Goal: Information Seeking & Learning: Learn about a topic

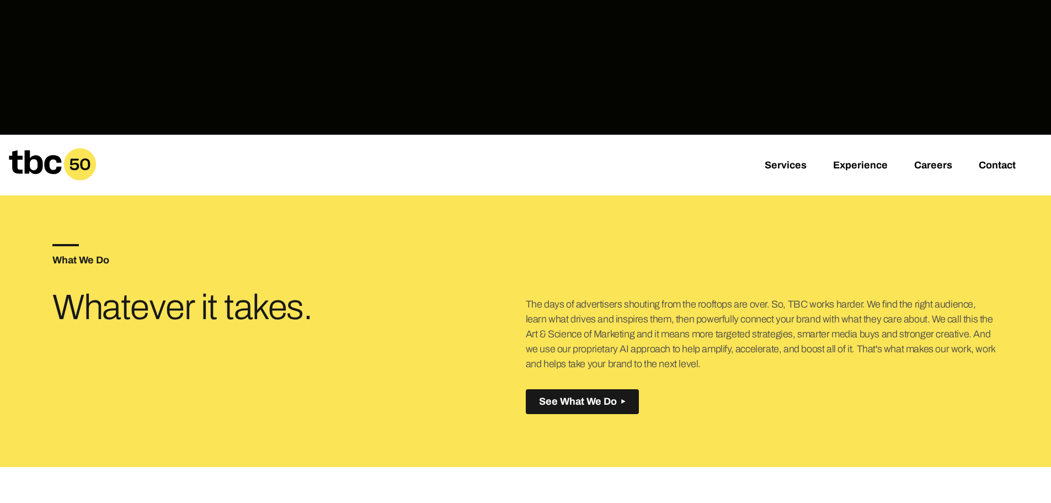
scroll to position [331, 0]
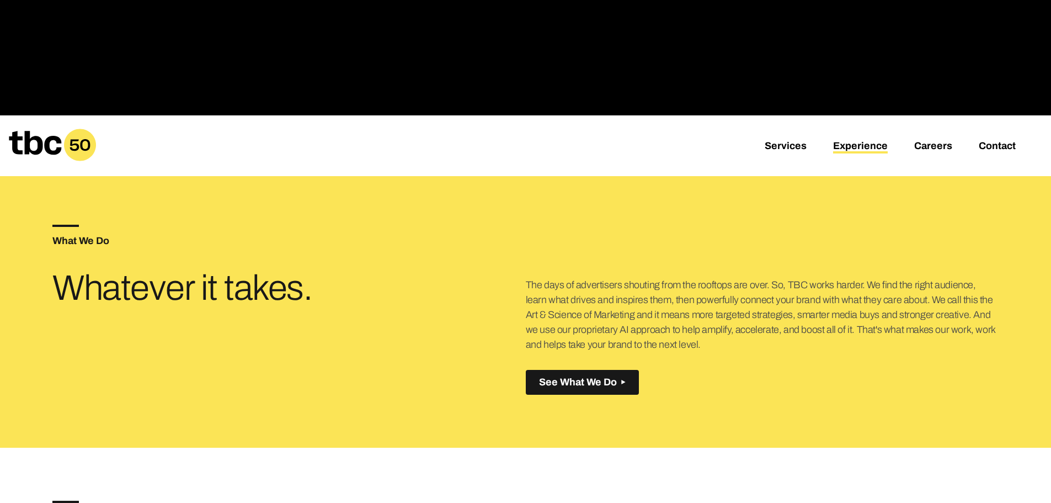
click at [859, 145] on link "Experience" at bounding box center [860, 146] width 55 height 13
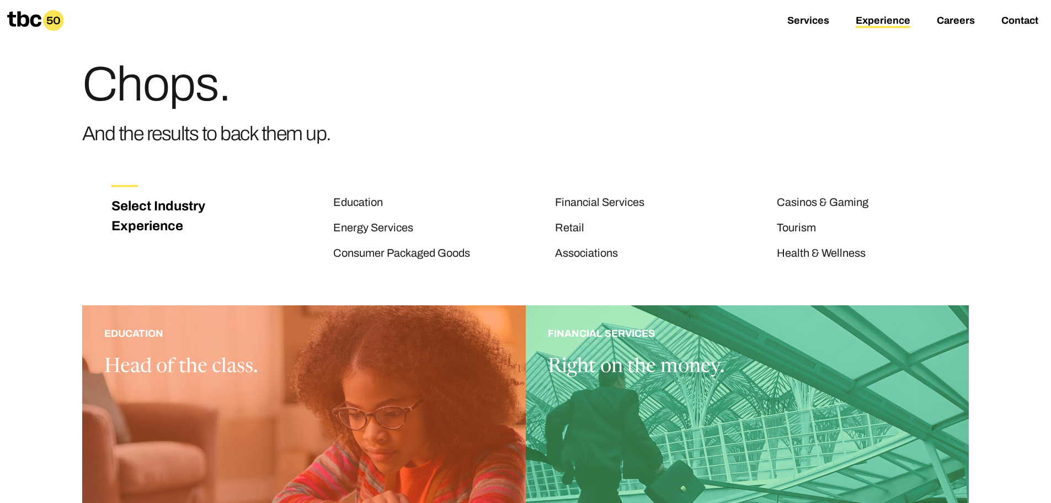
scroll to position [55, 0]
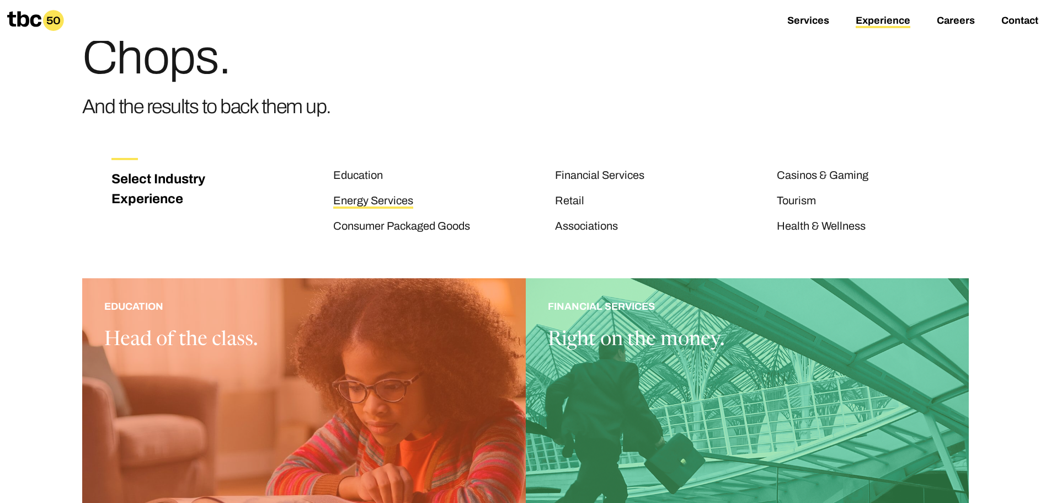
click at [372, 199] on link "Energy Services" at bounding box center [373, 201] width 80 height 14
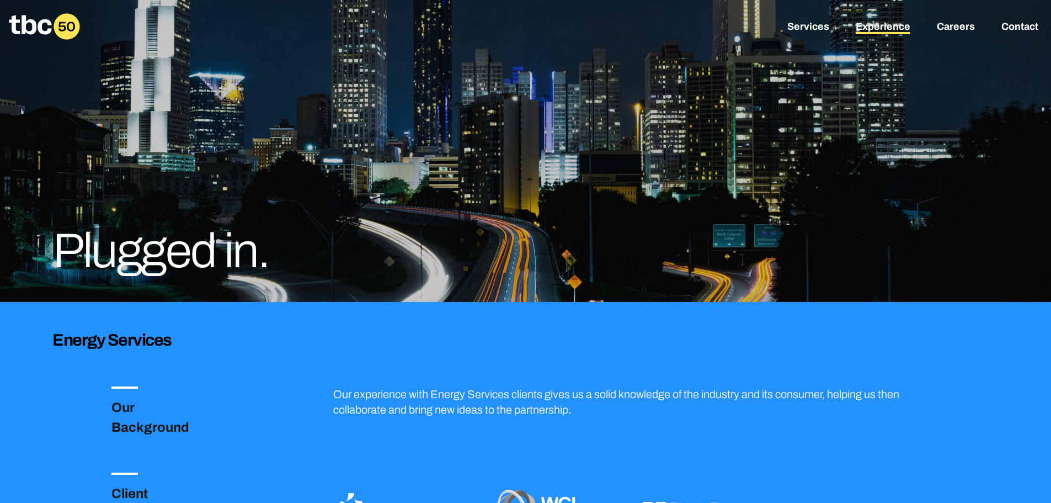
click at [883, 29] on link "Experience" at bounding box center [883, 27] width 55 height 13
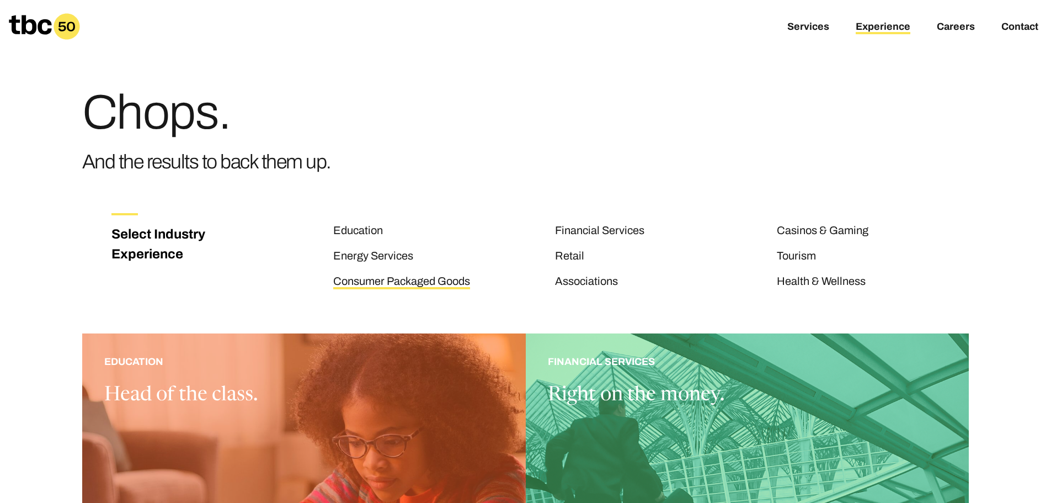
click at [442, 280] on link "Consumer Packaged Goods" at bounding box center [401, 282] width 137 height 14
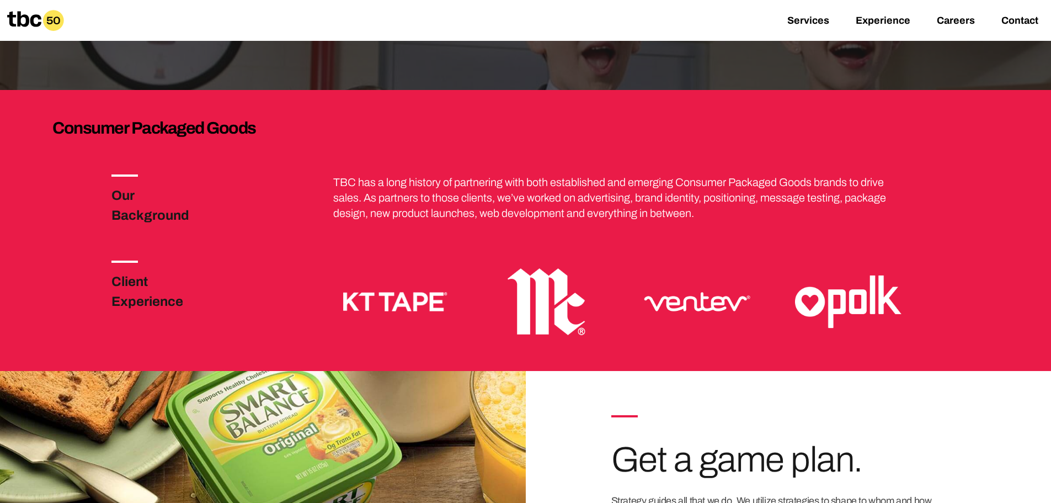
scroll to position [221, 0]
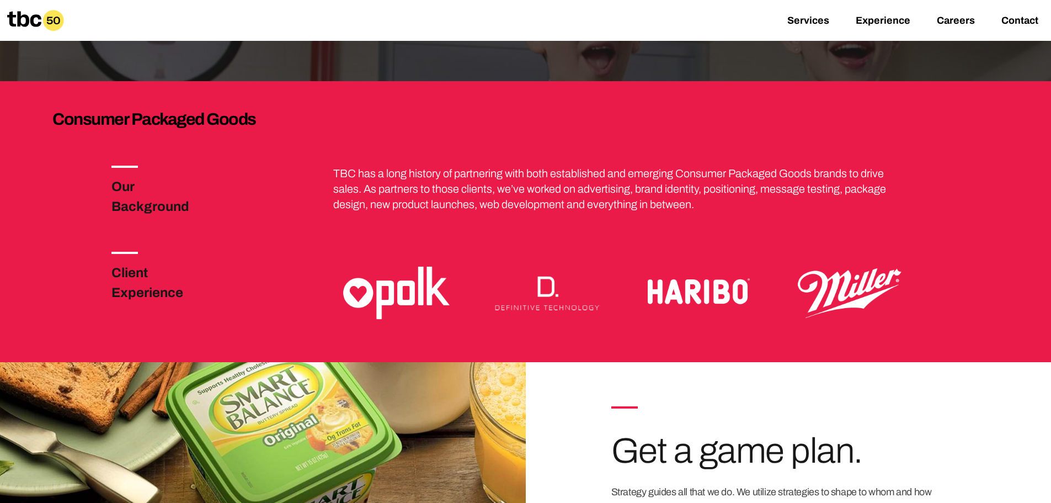
click at [383, 306] on img at bounding box center [397, 293] width 124 height 82
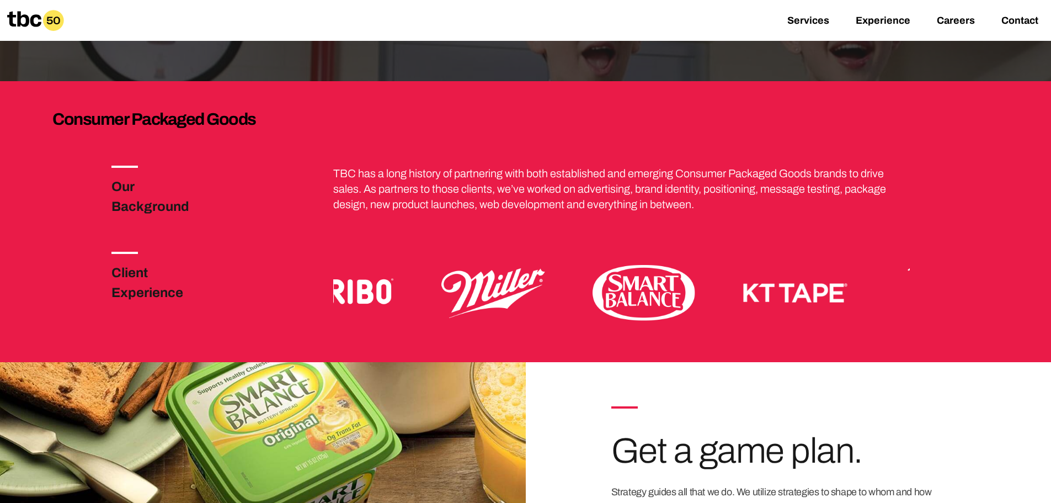
click at [483, 309] on img at bounding box center [493, 293] width 124 height 82
click at [488, 290] on img at bounding box center [493, 293] width 124 height 82
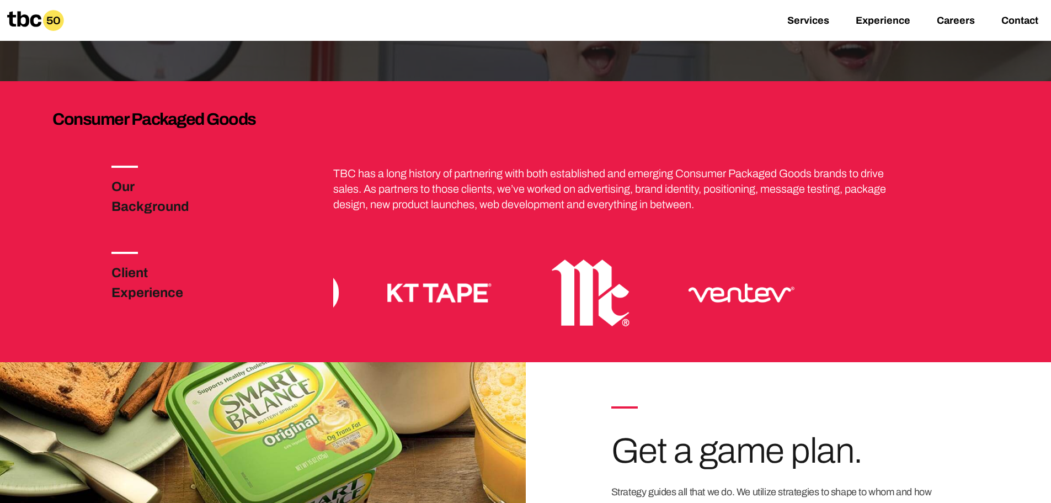
click at [179, 313] on div "Client Experience" at bounding box center [525, 284] width 946 height 101
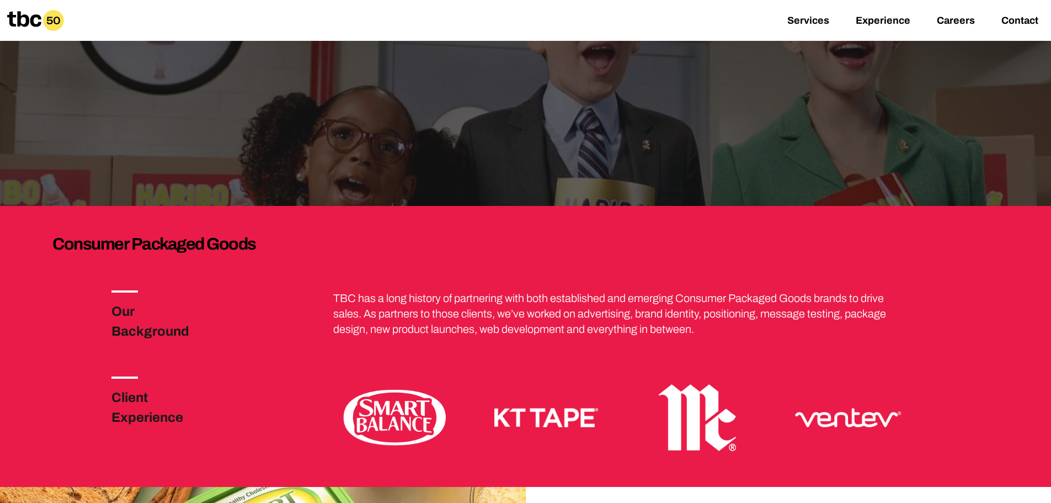
scroll to position [0, 0]
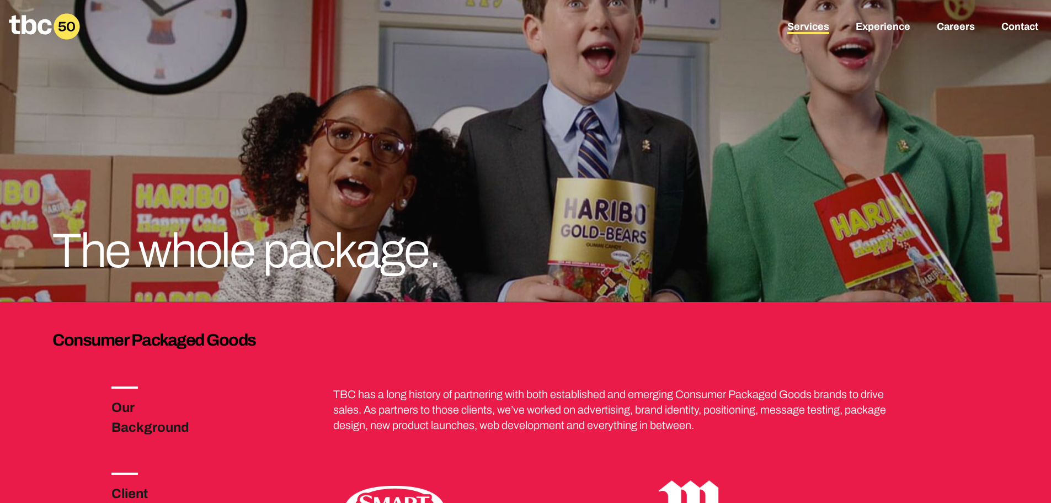
click at [806, 28] on link "Services" at bounding box center [808, 27] width 42 height 13
